Goal: Information Seeking & Learning: Learn about a topic

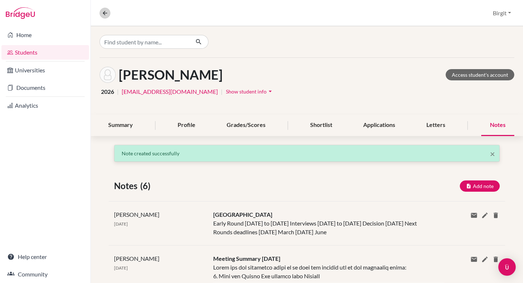
scroll to position [31, 0]
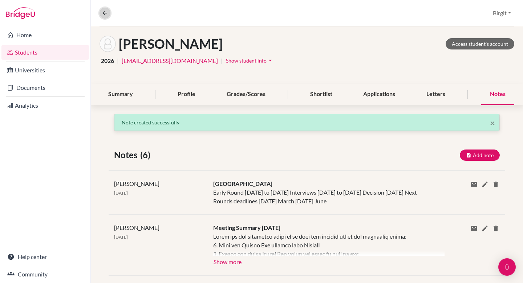
click at [102, 9] on button at bounding box center [105, 13] width 11 height 11
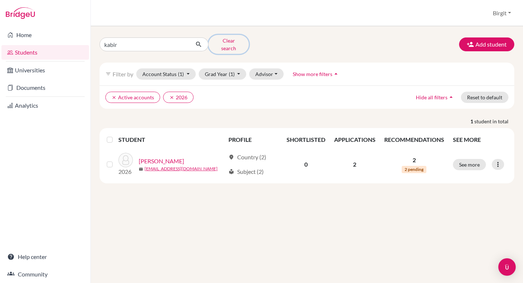
click at [238, 41] on button "Clear search" at bounding box center [229, 44] width 40 height 19
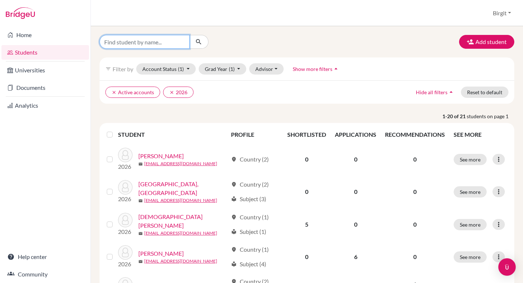
click at [175, 40] on input "Find student by name..." at bounding box center [145, 42] width 90 height 14
type input "s"
type input "darshan"
click button "submit" at bounding box center [198, 42] width 19 height 14
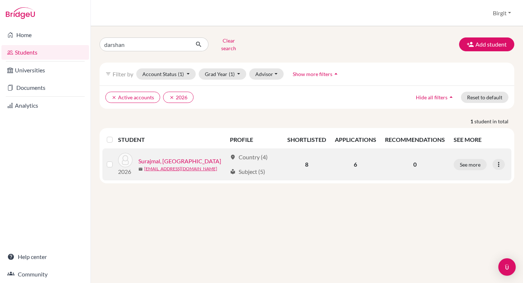
click at [177, 157] on link "Surajmal, [GEOGRAPHIC_DATA]" at bounding box center [179, 161] width 83 height 9
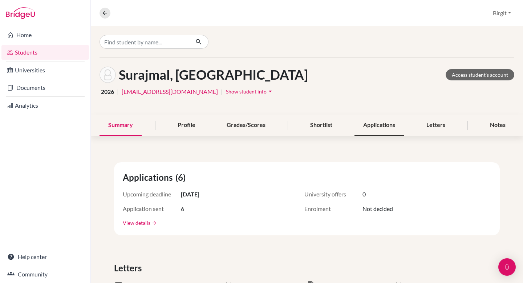
click at [375, 125] on div "Applications" at bounding box center [379, 124] width 49 height 21
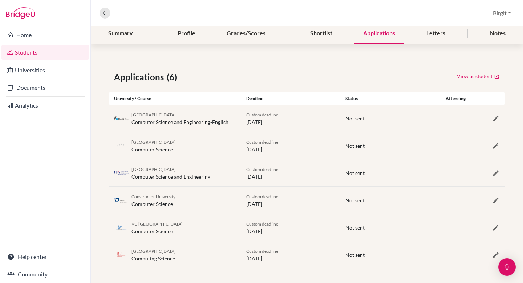
scroll to position [95, 0]
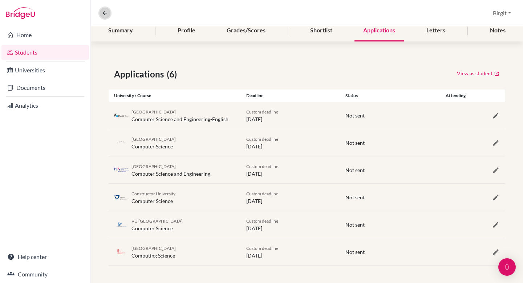
click at [106, 12] on icon at bounding box center [105, 13] width 7 height 7
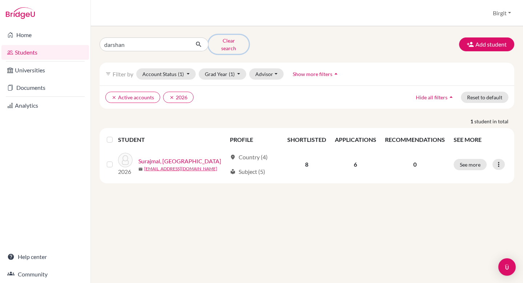
click at [224, 39] on button "Clear search" at bounding box center [229, 44] width 40 height 19
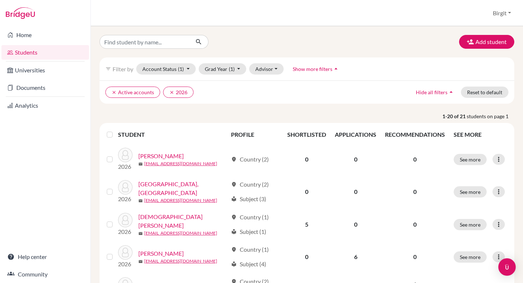
click at [317, 67] on span "Show more filters" at bounding box center [313, 69] width 40 height 6
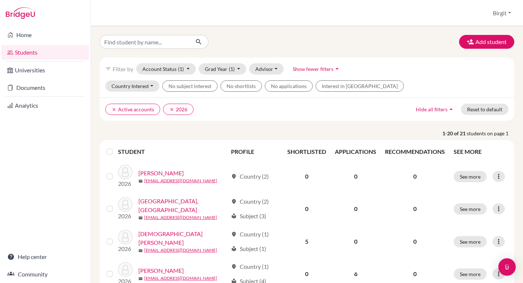
click at [324, 69] on span "Show fewer filters" at bounding box center [313, 69] width 41 height 6
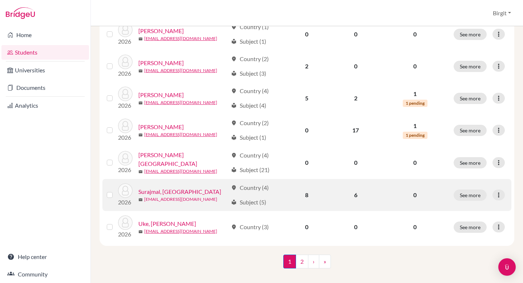
scroll to position [549, 0]
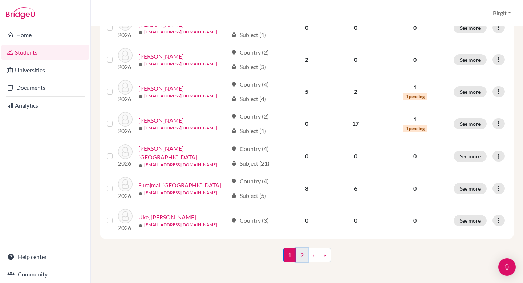
click at [301, 253] on link "2" at bounding box center [302, 255] width 13 height 14
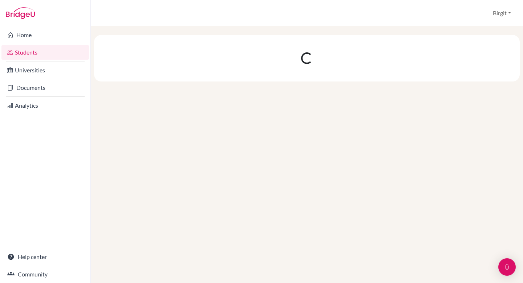
scroll to position [0, 0]
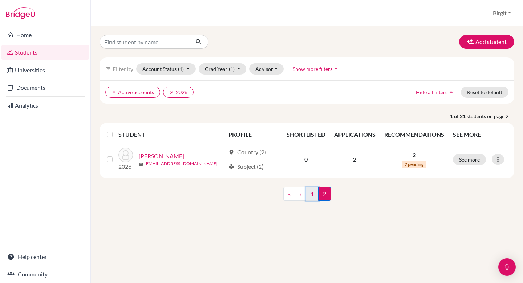
click at [311, 195] on link "1" at bounding box center [312, 194] width 13 height 14
